Goal: Transaction & Acquisition: Purchase product/service

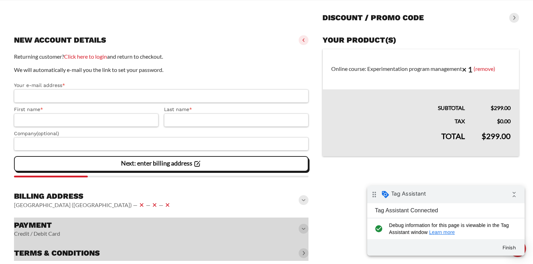
scroll to position [76, 0]
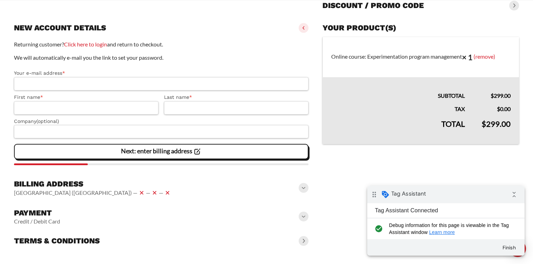
click at [88, 48] on p "Returning customer? Click here to login and return to checkout." at bounding box center [161, 44] width 294 height 9
drag, startPoint x: 91, startPoint y: 43, endPoint x: 102, endPoint y: 44, distance: 10.8
click at [91, 43] on link "Click here to login" at bounding box center [85, 44] width 43 height 7
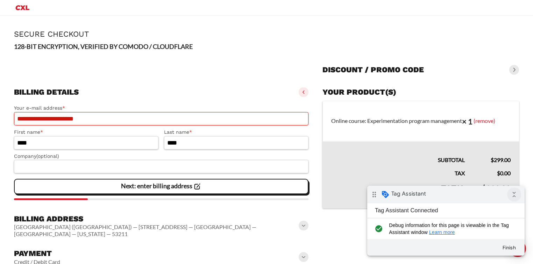
click at [514, 194] on icon "collapse_all" at bounding box center [514, 195] width 14 height 14
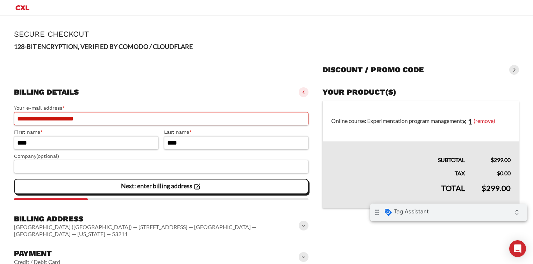
click at [454, 215] on div "drag_indicator Tag Assistant expand_all" at bounding box center [448, 212] width 157 height 17
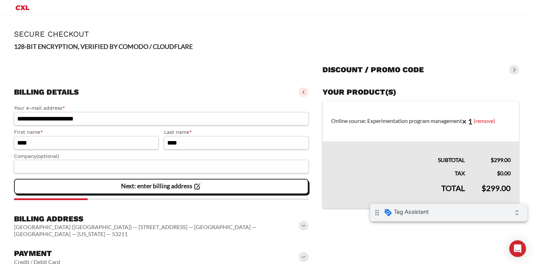
click at [384, 70] on h3 "Discount / promo code" at bounding box center [372, 70] width 101 height 10
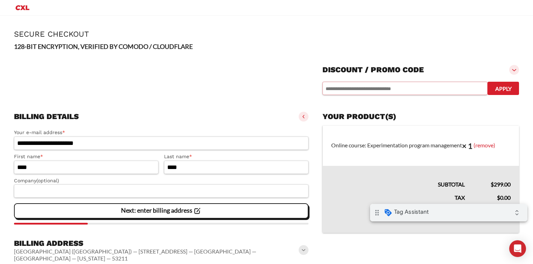
click at [336, 90] on input "text" at bounding box center [404, 88] width 165 height 13
paste input "*********"
type input "*********"
click at [502, 85] on button "Apply" at bounding box center [502, 88] width 31 height 13
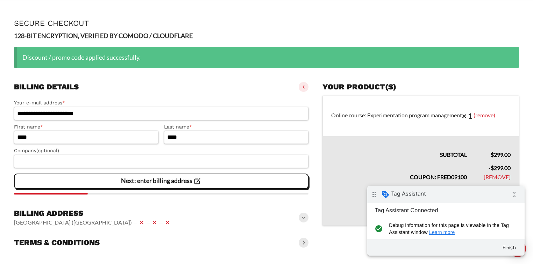
scroll to position [27, 0]
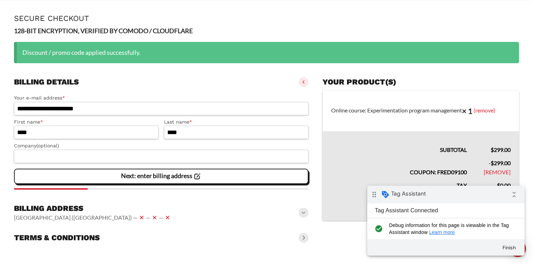
click at [301, 213] on span at bounding box center [304, 213] width 10 height 10
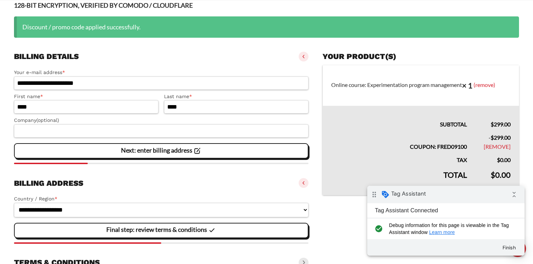
scroll to position [74, 0]
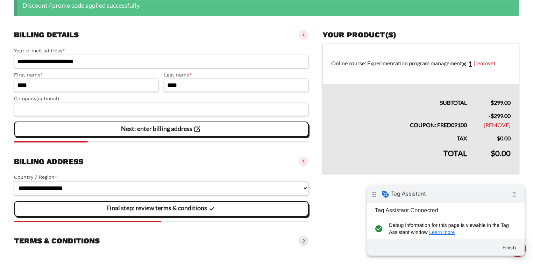
click at [0, 0] on slot "Final step: review terms & conditions" at bounding box center [0, 0] width 0 height 0
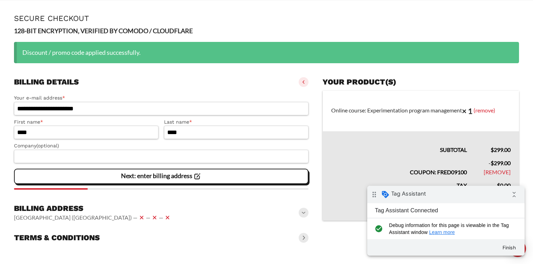
scroll to position [27, 0]
click at [304, 236] on span at bounding box center [304, 238] width 10 height 10
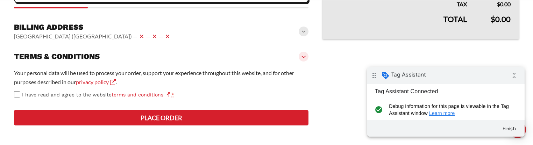
scroll to position [234, 0]
click at [147, 118] on button "Place order" at bounding box center [161, 117] width 294 height 15
